Goal: Information Seeking & Learning: Compare options

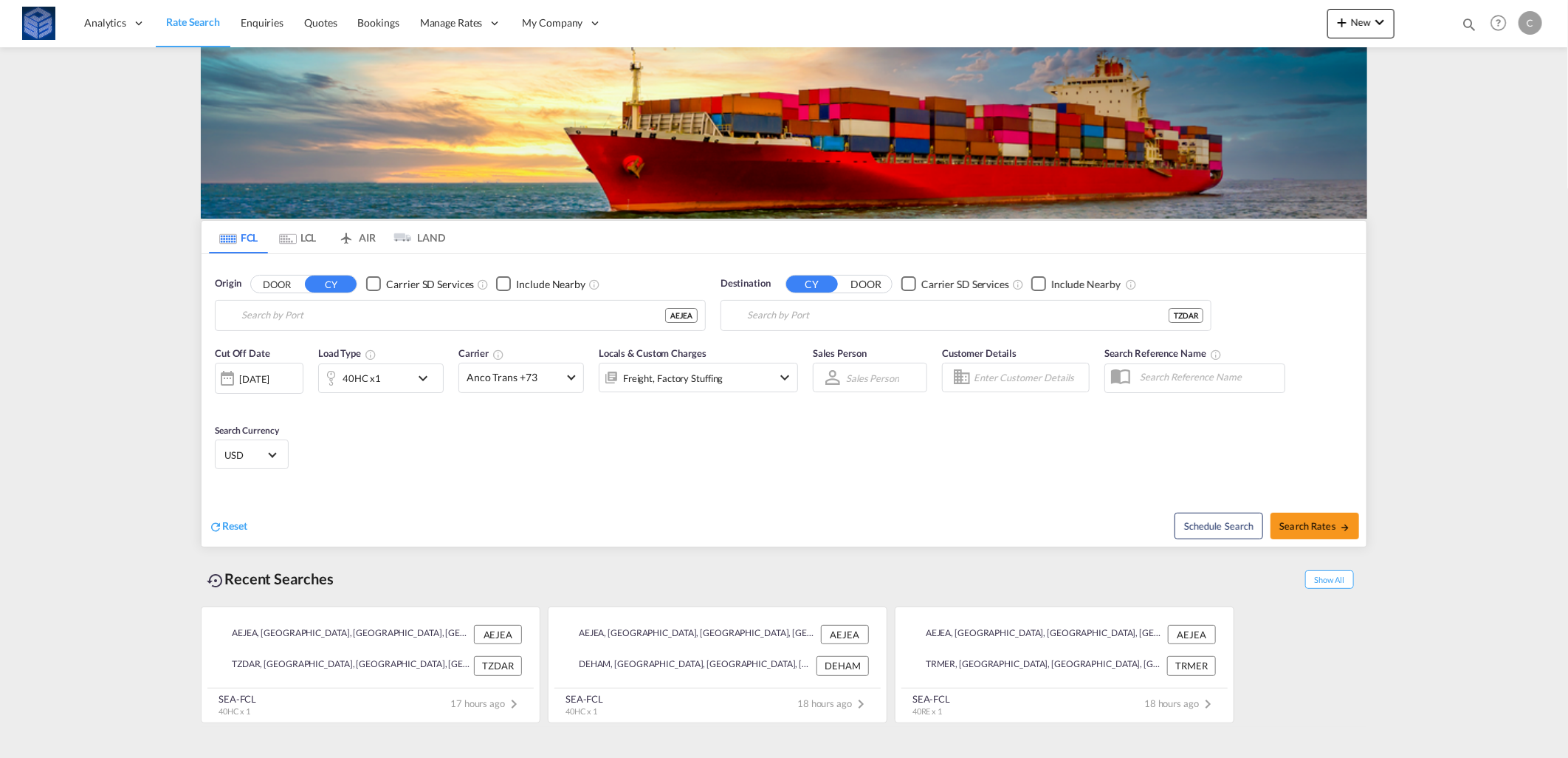
type input "[GEOGRAPHIC_DATA], [GEOGRAPHIC_DATA]"
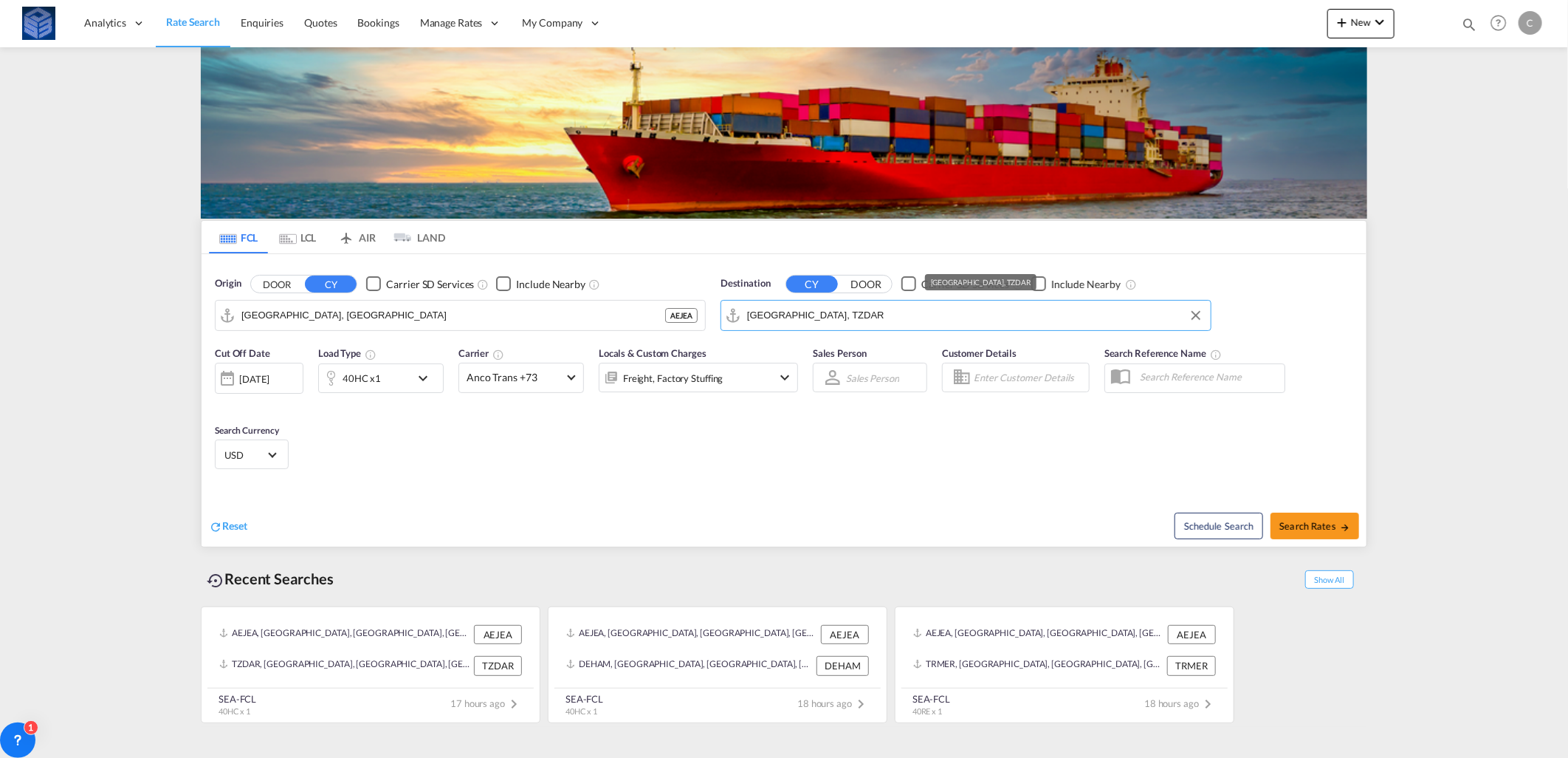
click at [814, 306] on input "[GEOGRAPHIC_DATA], TZDAR" at bounding box center [975, 315] width 456 height 22
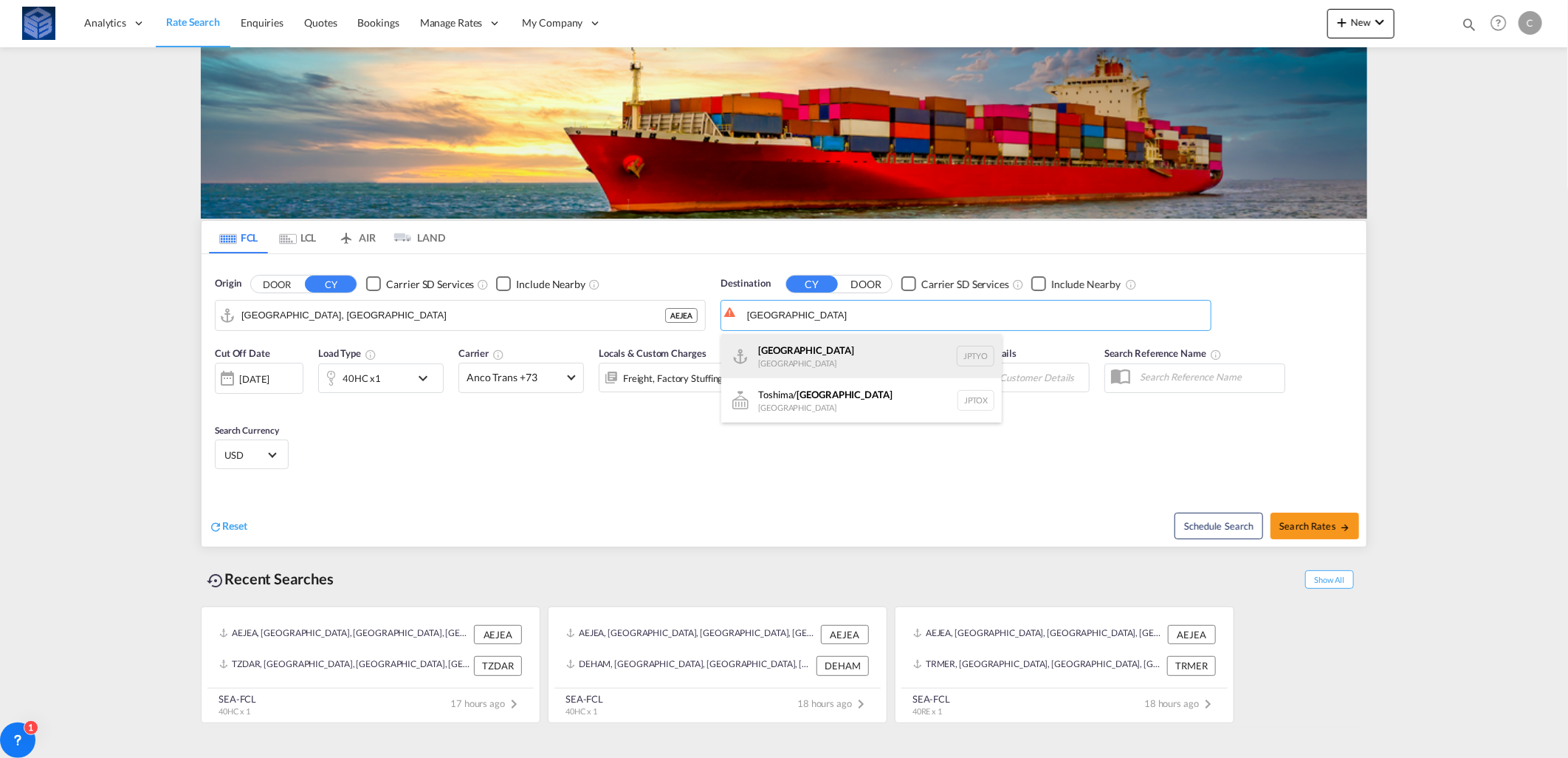
click at [809, 344] on div "Tokyo [GEOGRAPHIC_DATA] JPTYO" at bounding box center [862, 356] width 281 height 44
type input "[GEOGRAPHIC_DATA], JPTYO"
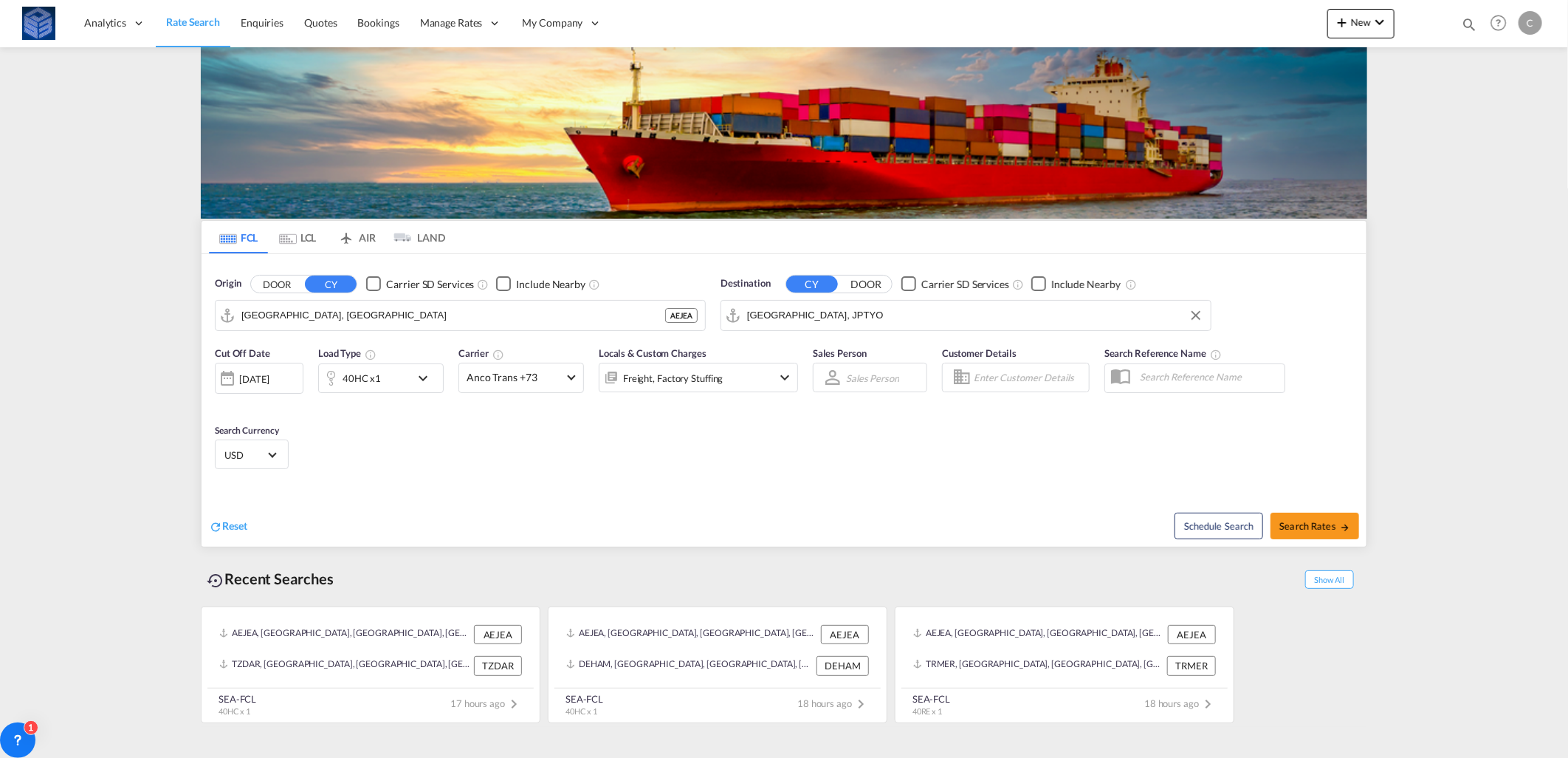
click at [407, 367] on div "40HC x1" at bounding box center [364, 378] width 91 height 30
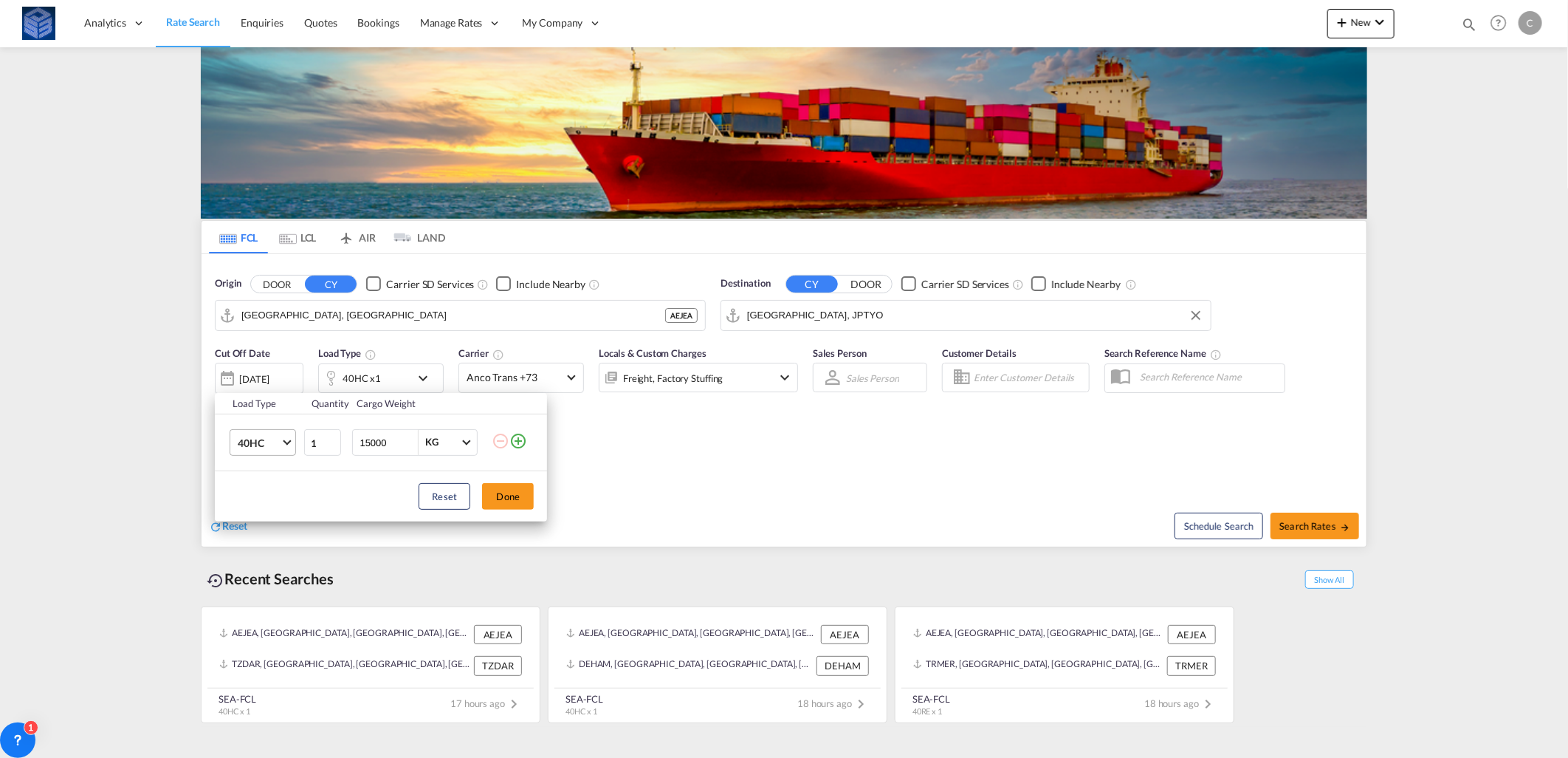
click at [270, 447] on span "40HC" at bounding box center [259, 443] width 43 height 15
click at [264, 467] on md-option "40RE" at bounding box center [277, 467] width 101 height 35
click at [503, 498] on button "Done" at bounding box center [508, 496] width 52 height 26
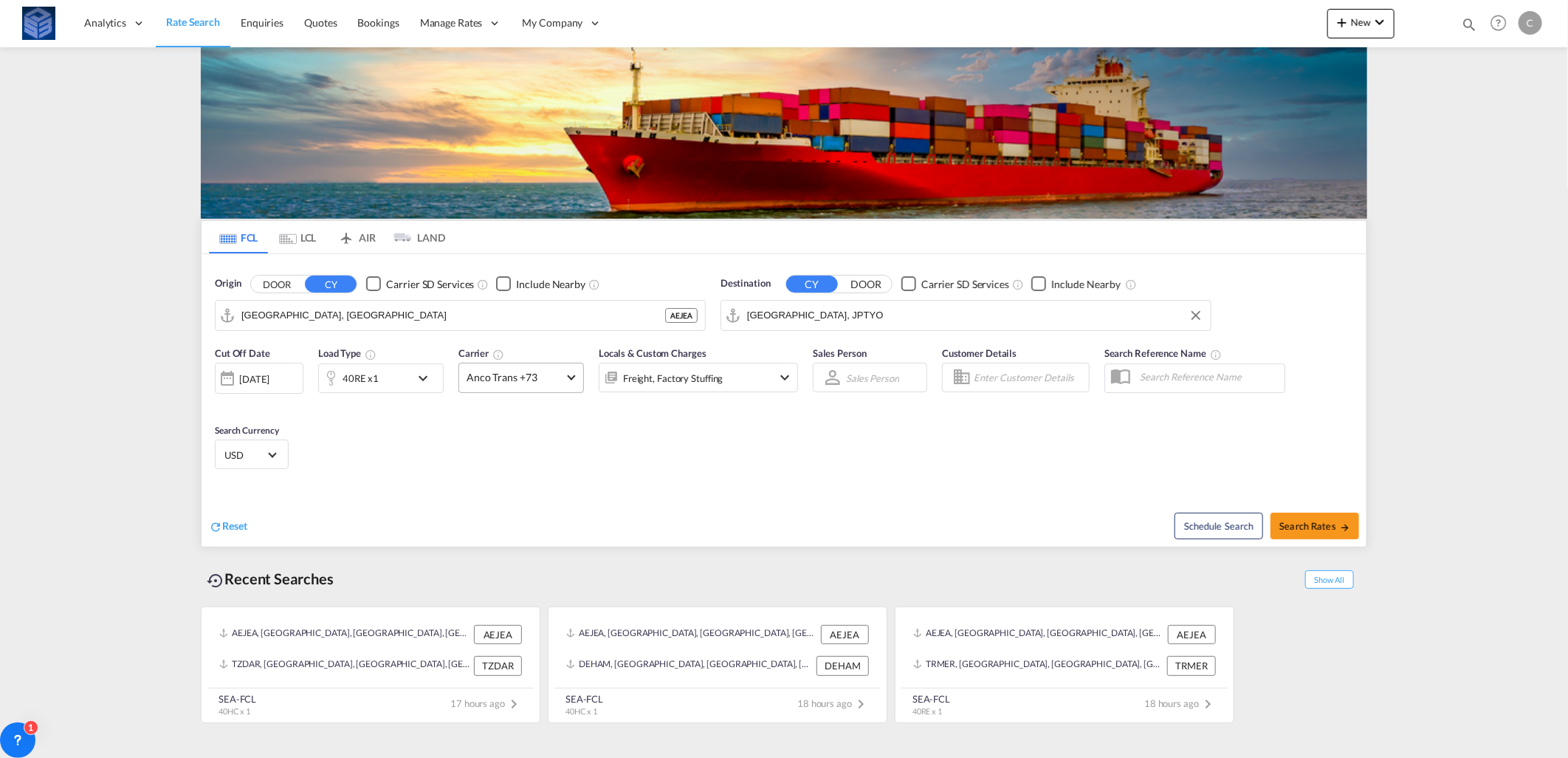
click at [535, 375] on span "Anco Trans +73" at bounding box center [514, 377] width 96 height 15
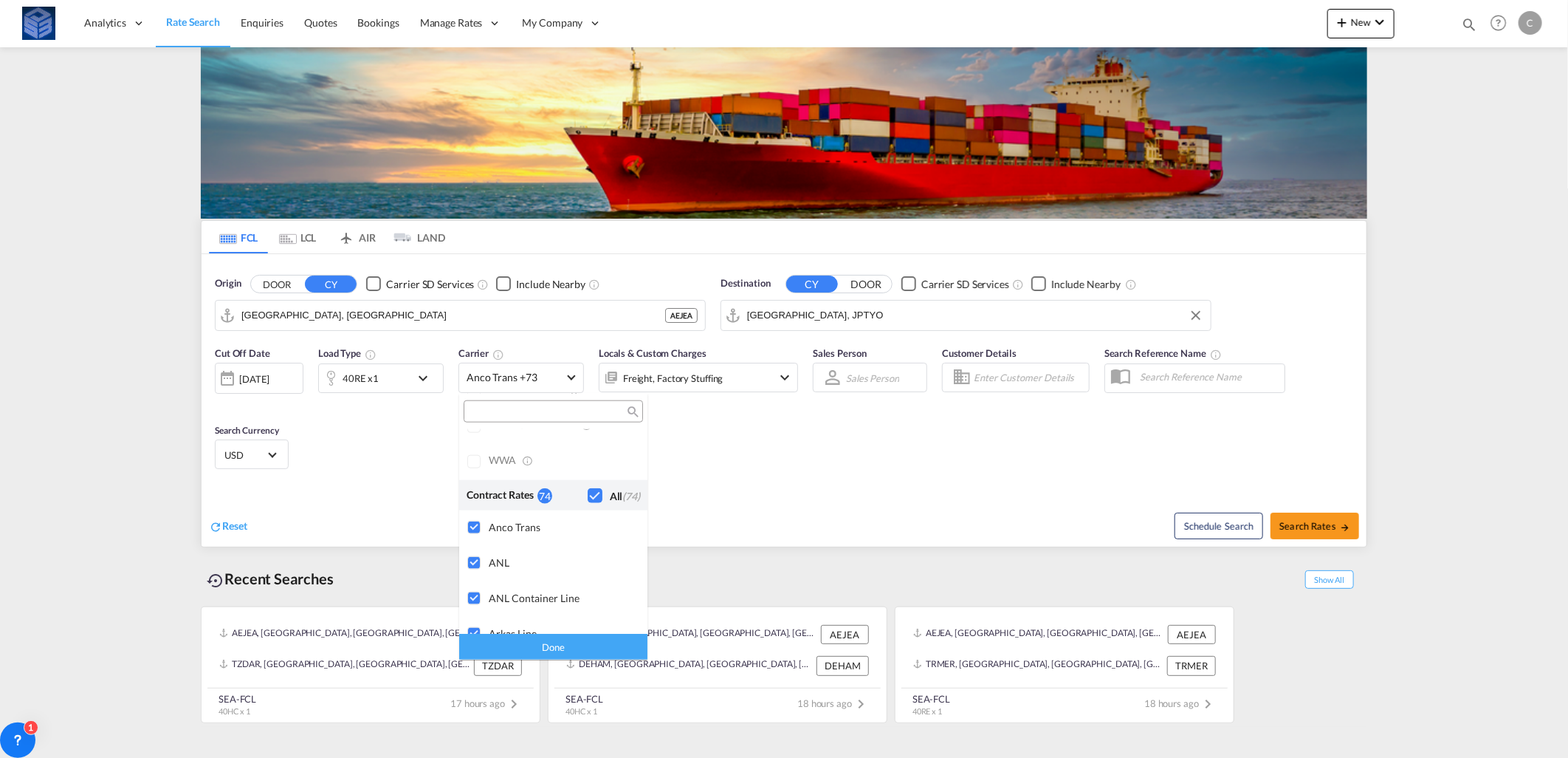
scroll to position [0, 0]
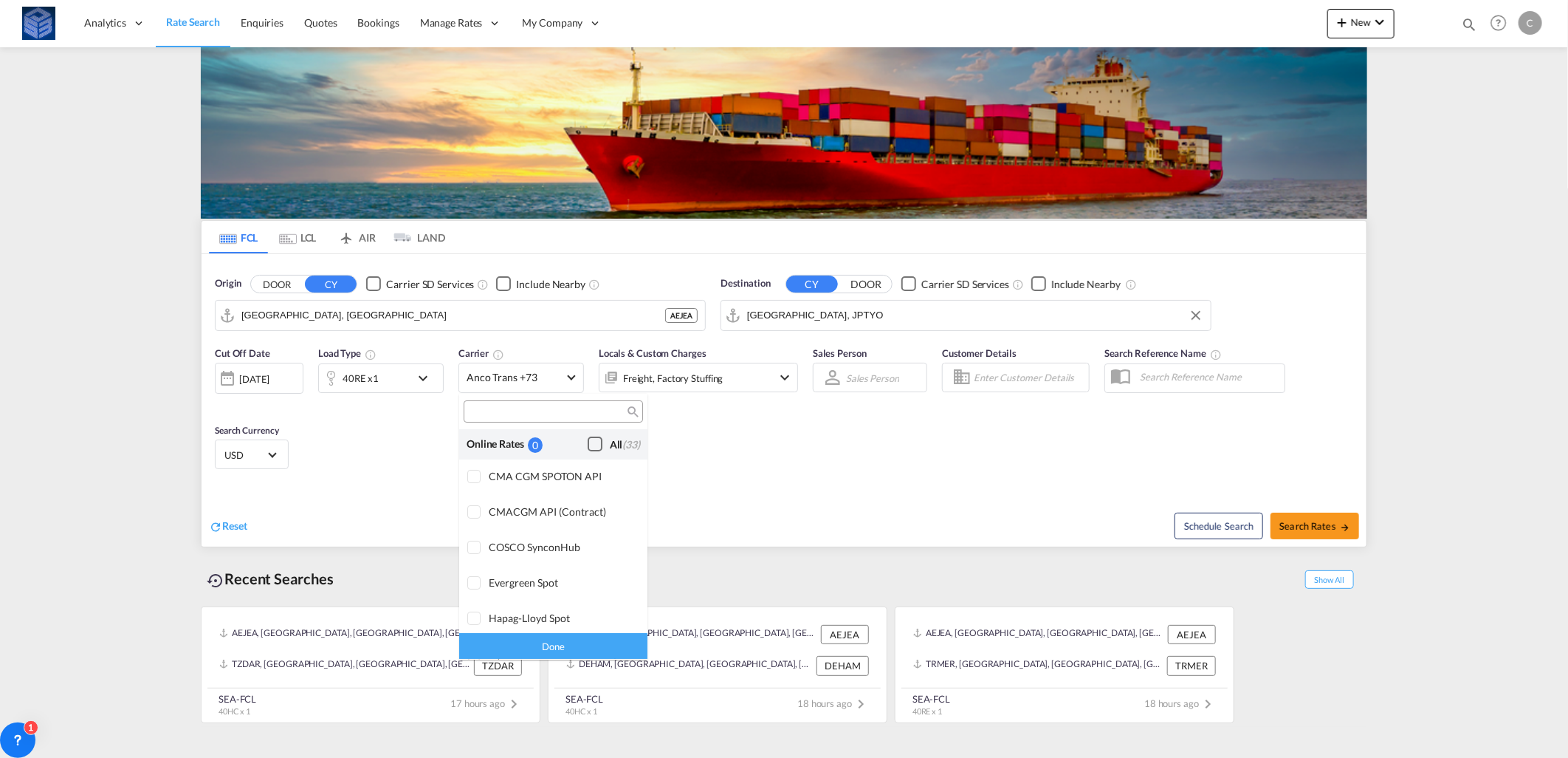
click at [610, 446] on div "All (33)" at bounding box center [624, 444] width 30 height 15
click at [581, 641] on div "Done" at bounding box center [553, 647] width 188 height 26
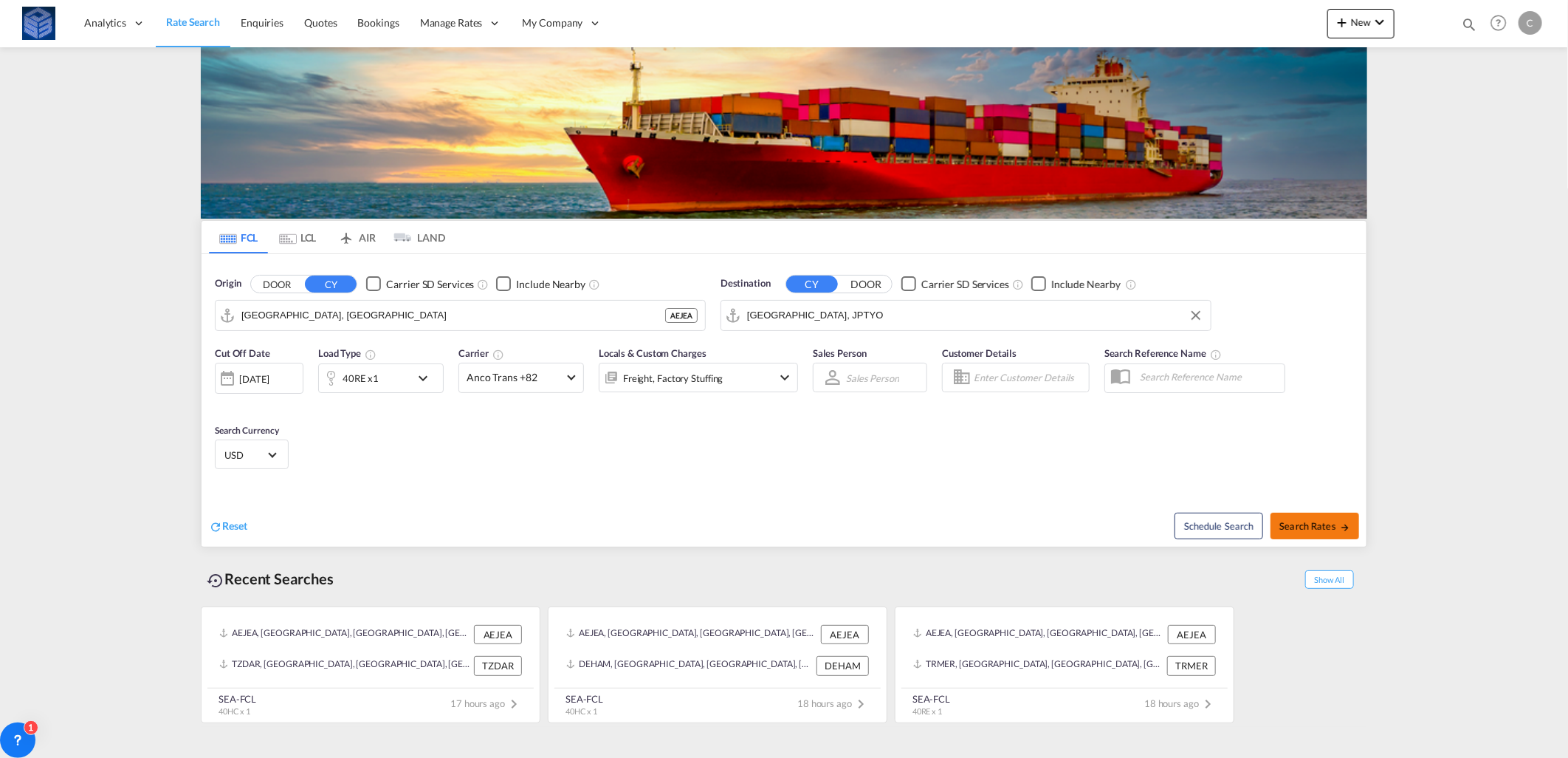
click at [1327, 532] on button "Search Rates" at bounding box center [1315, 526] width 89 height 26
type input "AEJEA to JPTYO / [DATE]"
